Goal: Information Seeking & Learning: Learn about a topic

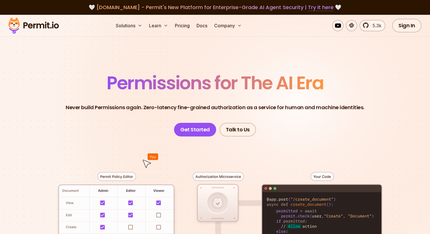
click at [320, 10] on link "Try it here" at bounding box center [321, 7] width 26 height 7
click at [87, 3] on div "🤍 [DOMAIN_NAME] - Permit's New Platform for Enterprise-Grade AI Agent Security …" at bounding box center [215, 7] width 430 height 15
click at [186, 26] on link "Pricing" at bounding box center [181, 25] width 19 height 11
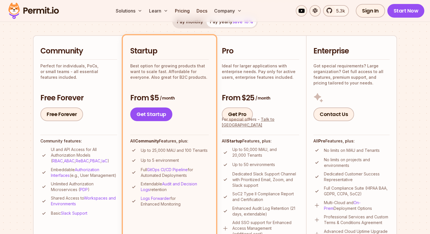
scroll to position [114, 0]
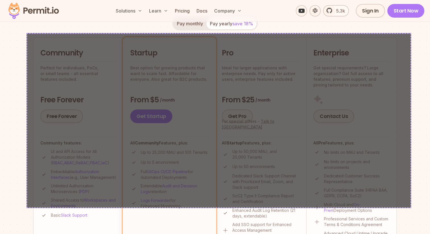
drag, startPoint x: 26, startPoint y: 33, endPoint x: 409, endPoint y: 206, distance: 420.1
